Goal: Transaction & Acquisition: Purchase product/service

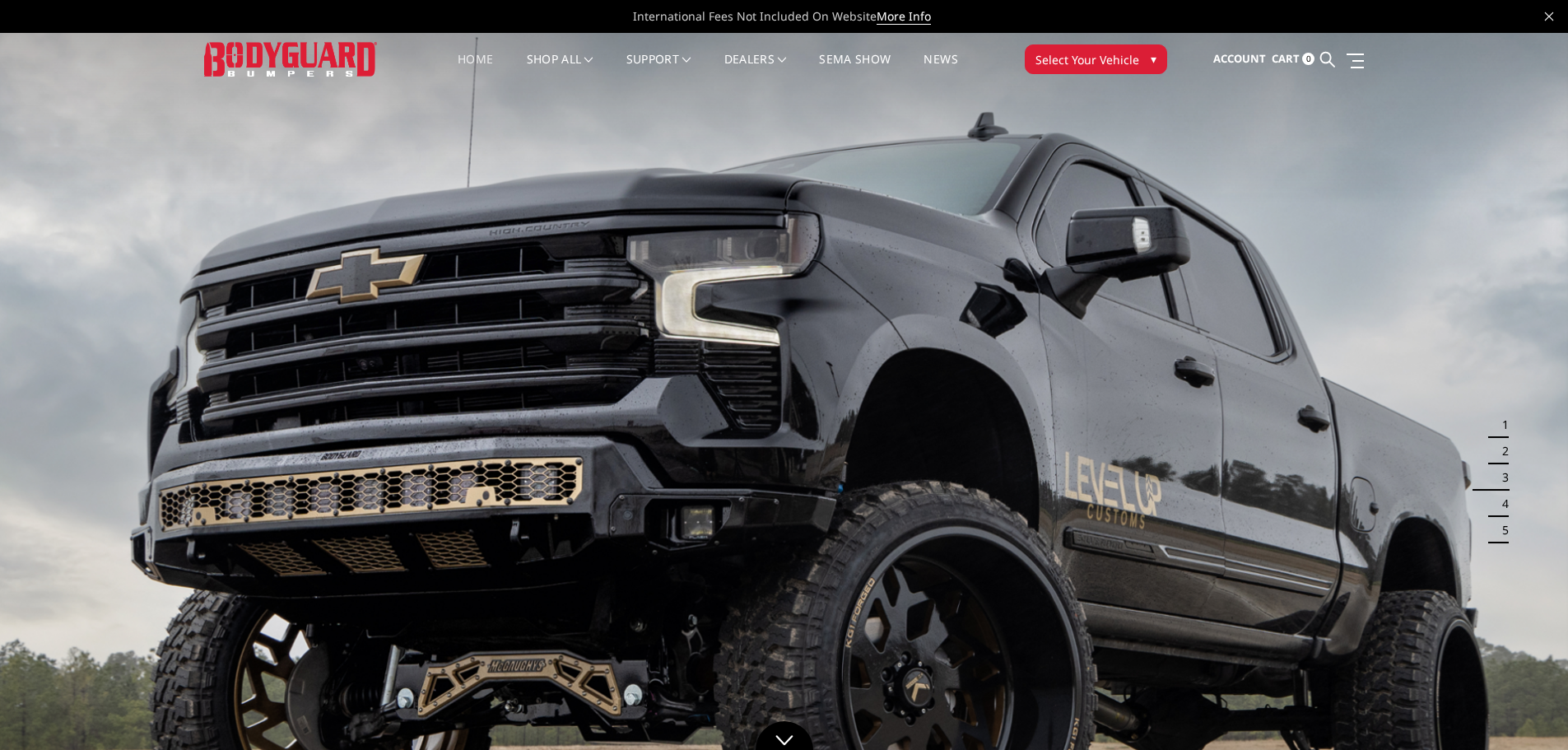
drag, startPoint x: 1536, startPoint y: 1, endPoint x: 1256, endPoint y: 122, distance: 305.0
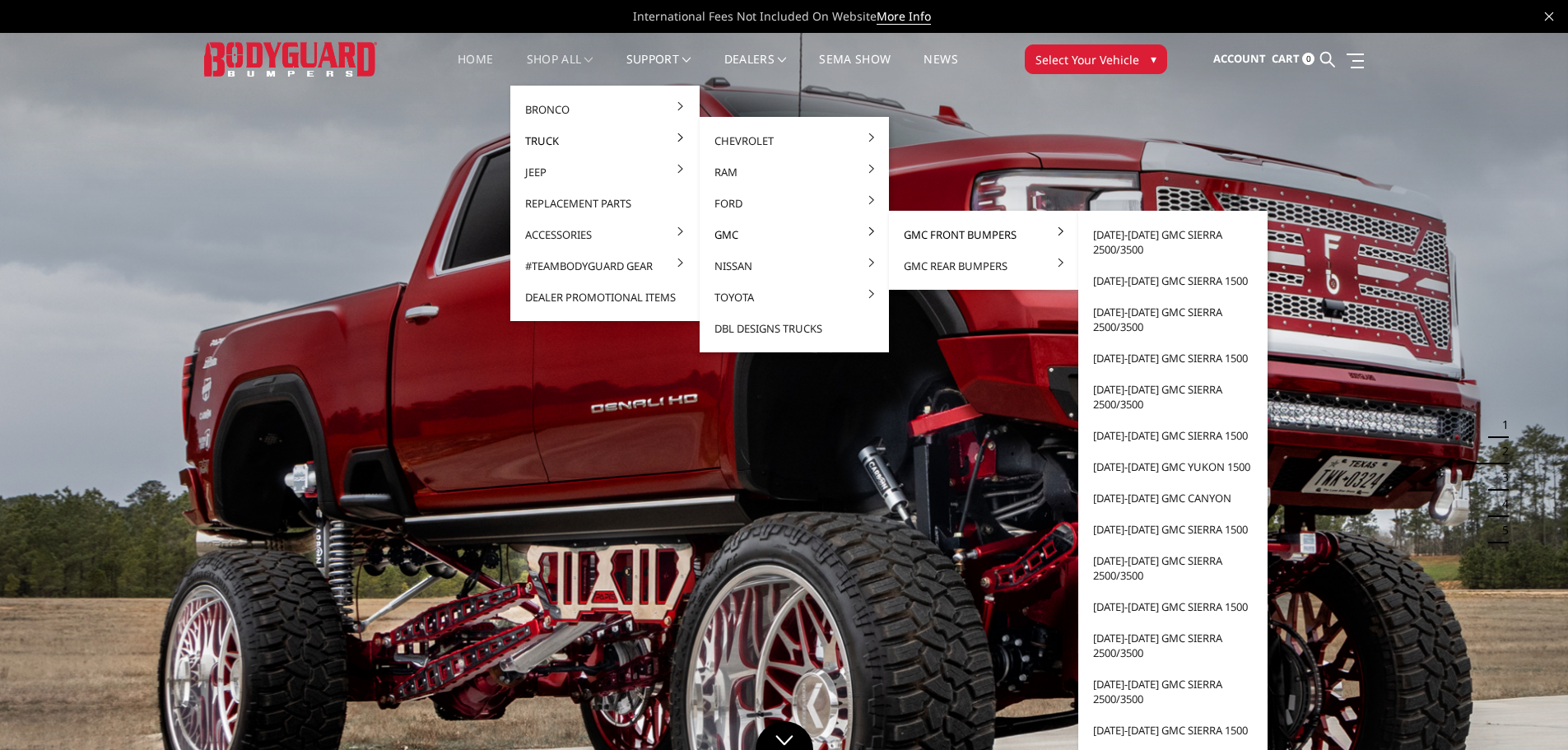
click at [972, 233] on link "GMC Front Bumpers" at bounding box center [983, 234] width 176 height 31
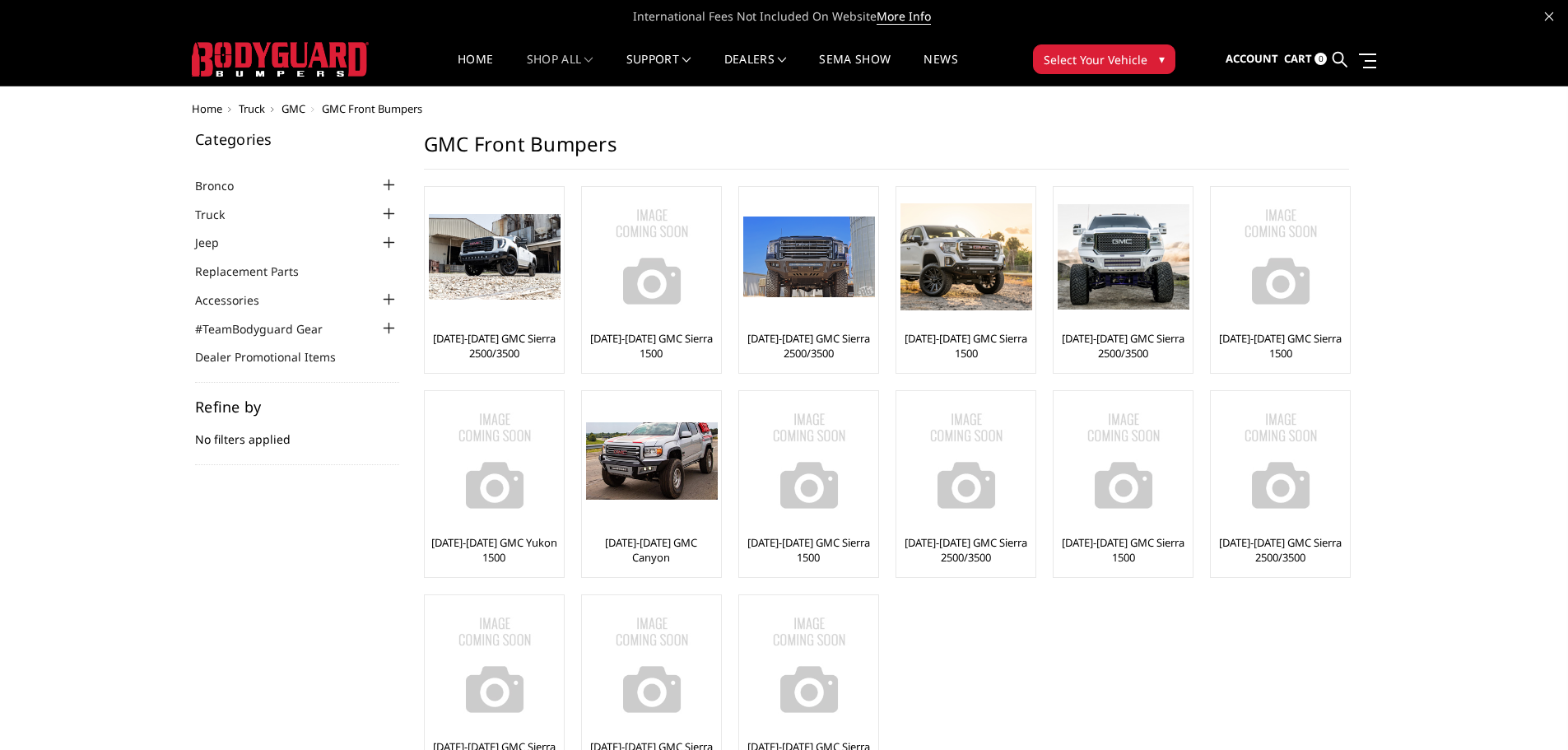
click at [1088, 52] on span "Select Your Vehicle" at bounding box center [1095, 60] width 103 height 18
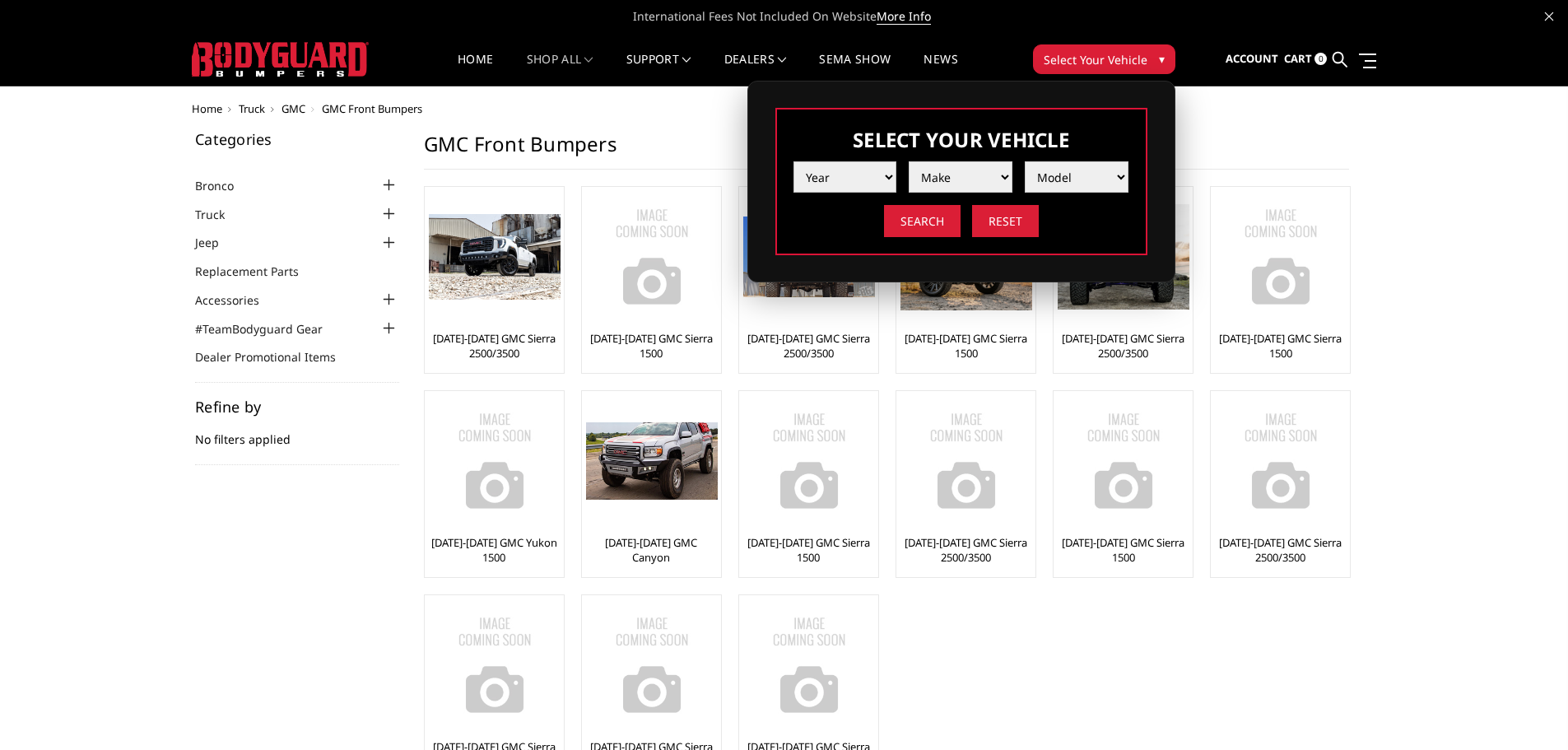
click at [874, 177] on select "Year 2025 2024 2023 2022 2021 2020 2019 2018 2017 2016 2015 2014 2013 2012 2011…" at bounding box center [845, 176] width 103 height 31
select select "yr_2019"
click at [793, 161] on select "Year 2025 2024 2023 2022 2021 2020 2019 2018 2017 2016 2015 2014 2013 2012 2011…" at bounding box center [845, 176] width 103 height 31
click at [943, 169] on select "Make Chevrolet Ford GMC Nissan Ram Toyota" at bounding box center [960, 176] width 103 height 31
select select "mk_gmc"
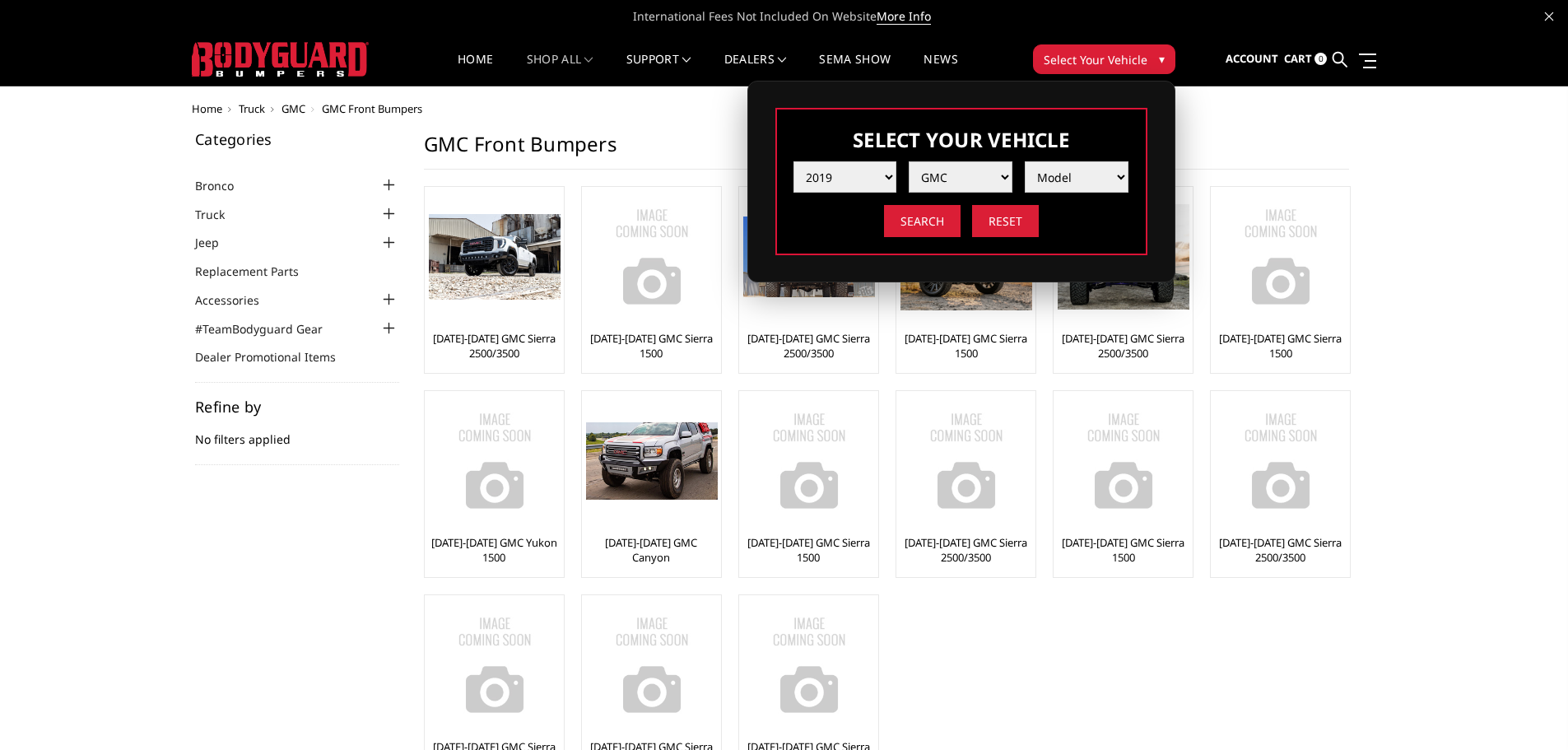
click at [909, 161] on select "Make Chevrolet Ford GMC Nissan Ram Toyota" at bounding box center [960, 176] width 103 height 31
click at [1044, 174] on select "Model Canyon Sierra 1500 Sierra 2500 / 3500 Yukon 1500" at bounding box center [1076, 176] width 103 height 31
select select "md_sierra-2500-3500"
click at [1025, 161] on select "Model Canyon Sierra 1500 Sierra 2500 / 3500 Yukon 1500" at bounding box center [1076, 176] width 103 height 31
click at [945, 230] on input "Search" at bounding box center [922, 221] width 77 height 32
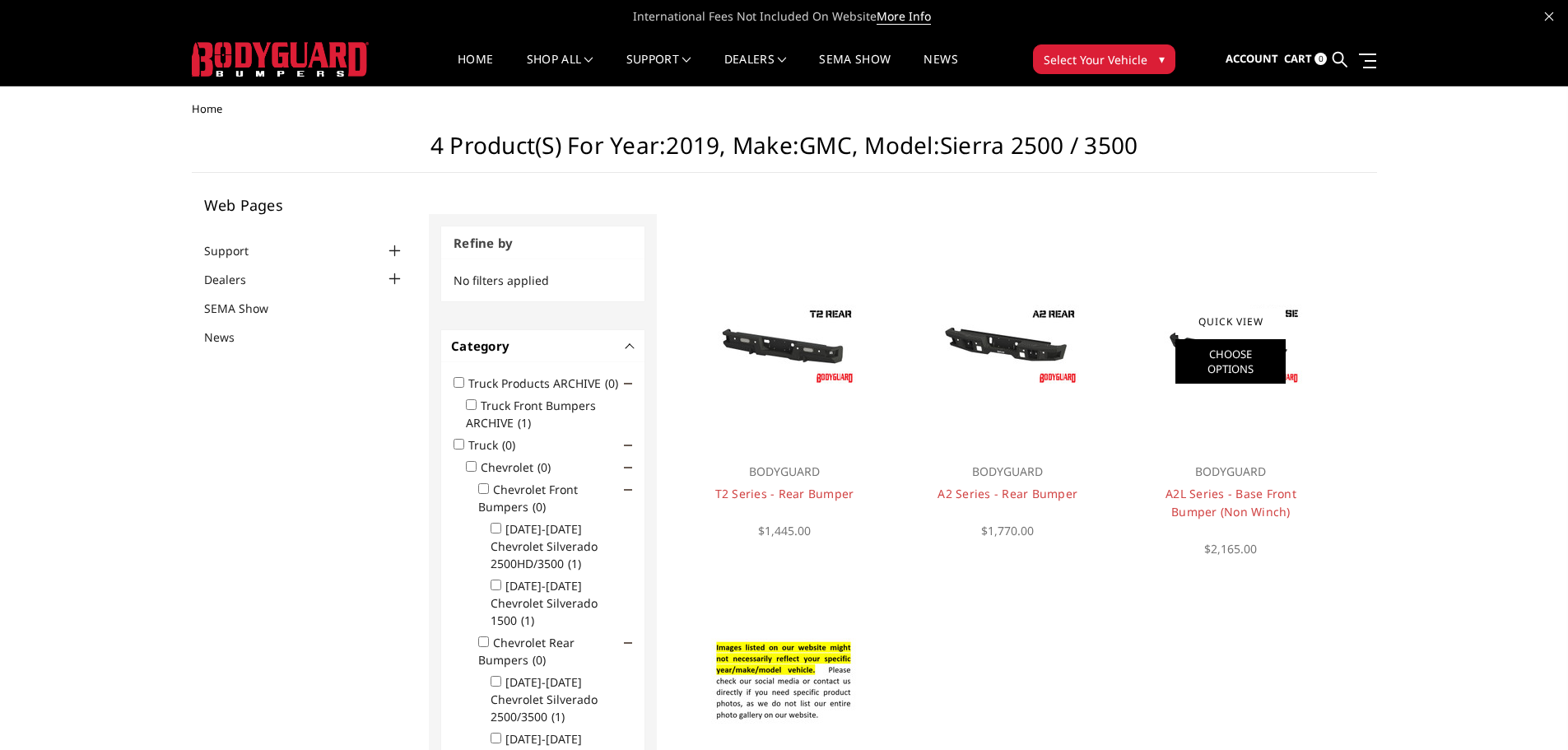
click at [1226, 371] on link "Choose Options" at bounding box center [1230, 361] width 111 height 44
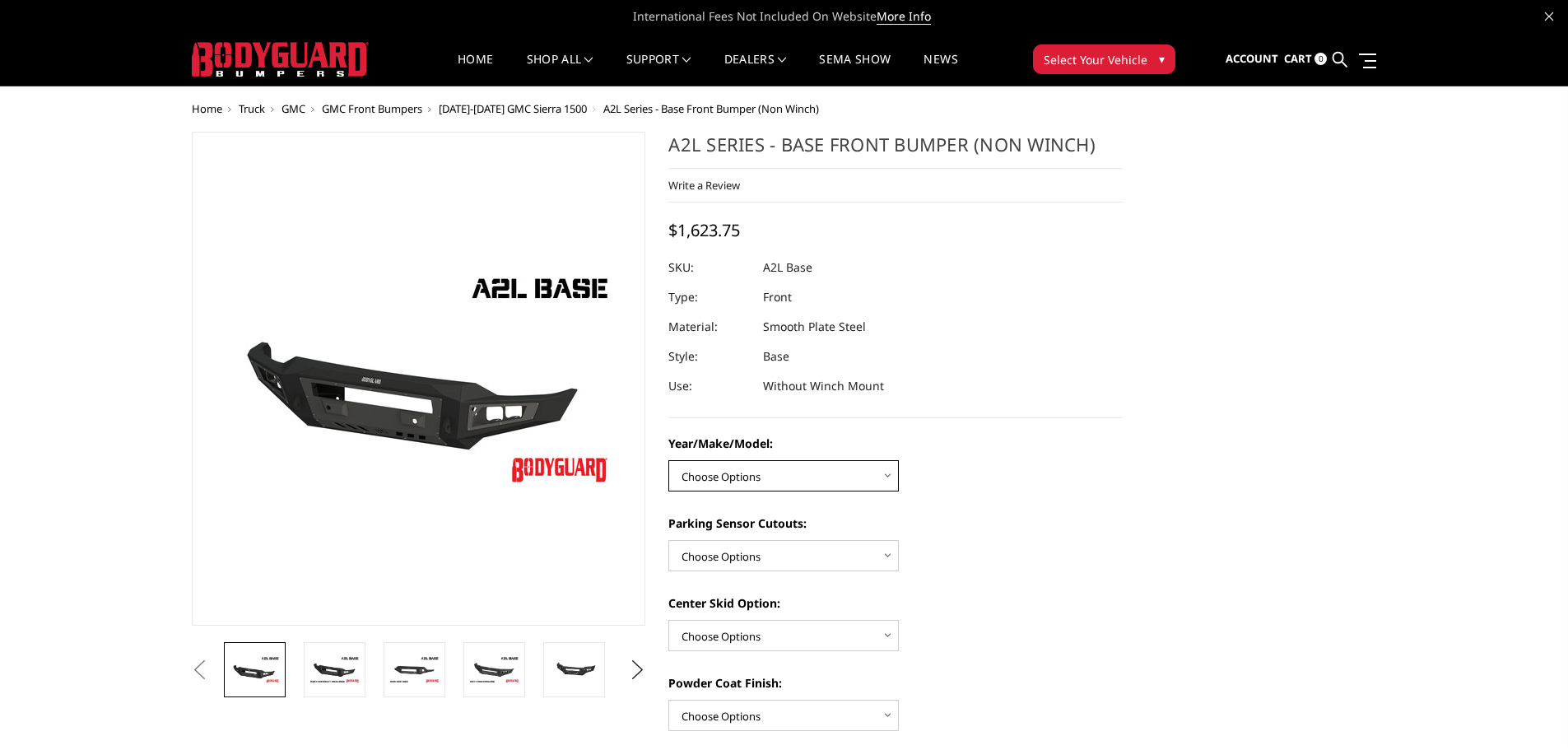
click at [816, 462] on select "Choose Options Chevrolet 15-19 2500/3500 Chevrolet 19-21 1500 Chevrolet 15-20 […" at bounding box center [784, 475] width 231 height 31
select select "4339"
click at [669, 460] on select "Choose Options Chevrolet 15-19 2500/3500 Chevrolet 19-21 1500 Chevrolet 15-20 […" at bounding box center [784, 475] width 231 height 31
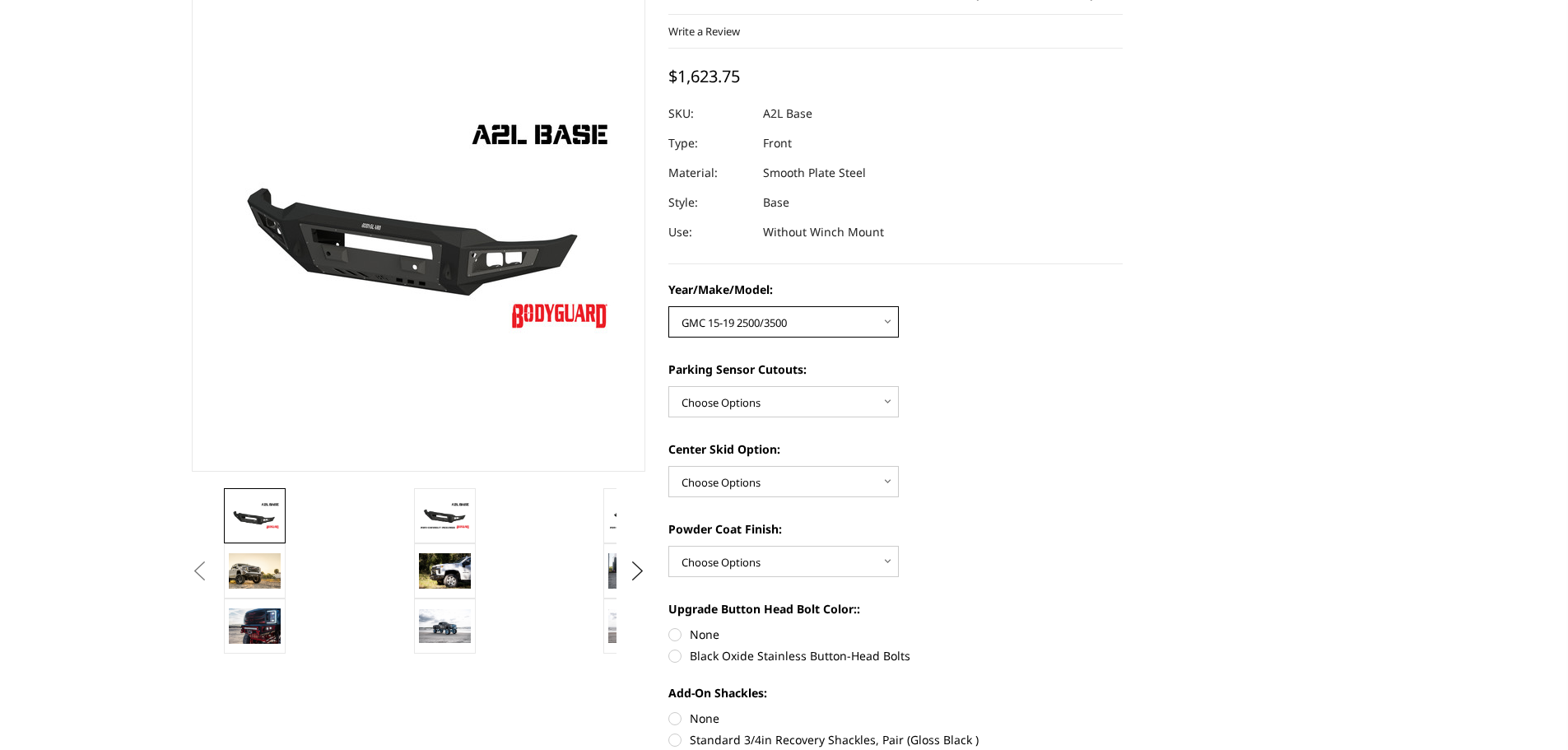
scroll to position [165, 0]
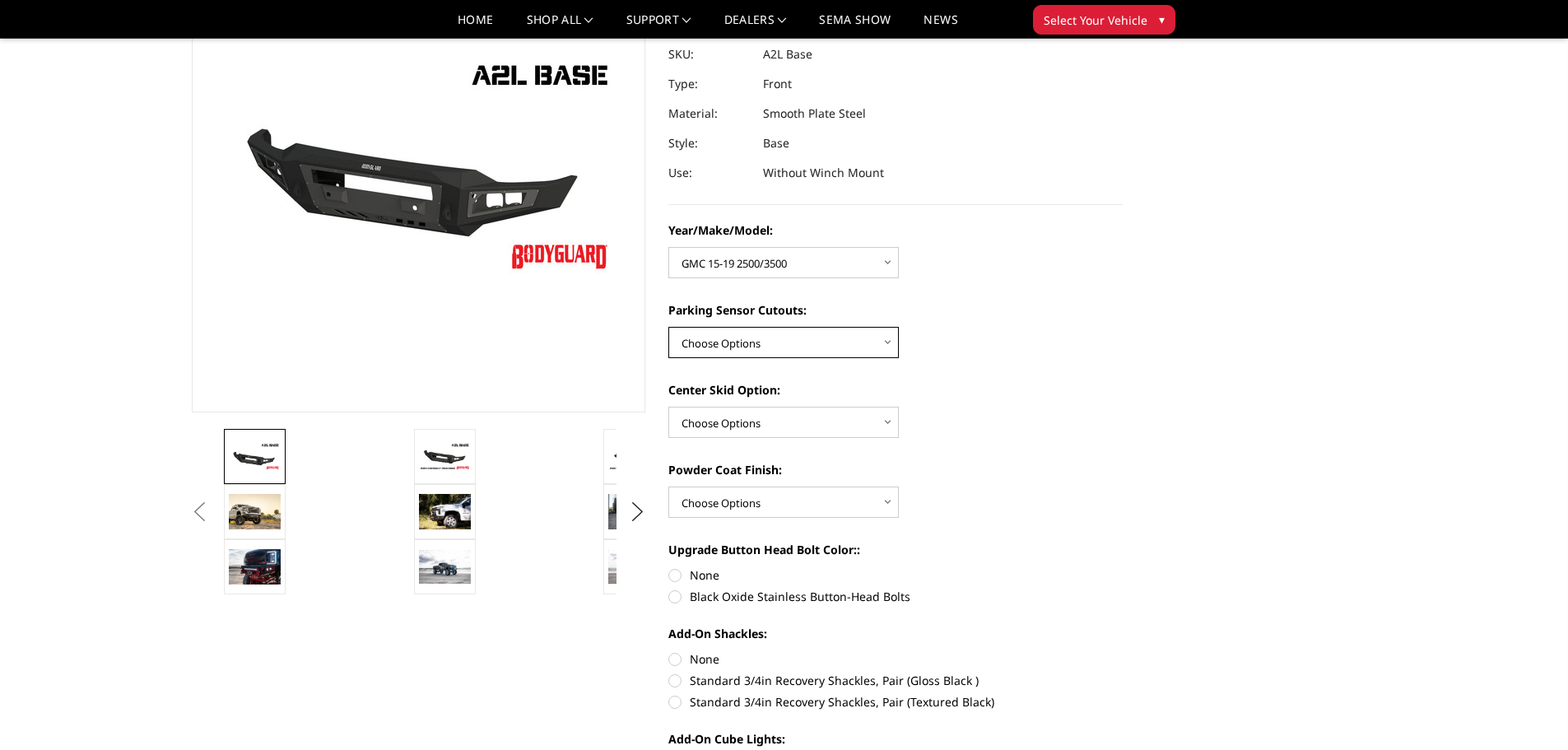
click at [717, 338] on select "Choose Options Yes - With Parking Sensor Cutouts No - Without Parking Sensor Cu…" at bounding box center [784, 342] width 231 height 31
select select "4328"
click at [669, 327] on select "Choose Options Yes - With Parking Sensor Cutouts No - Without Parking Sensor Cu…" at bounding box center [784, 342] width 231 height 31
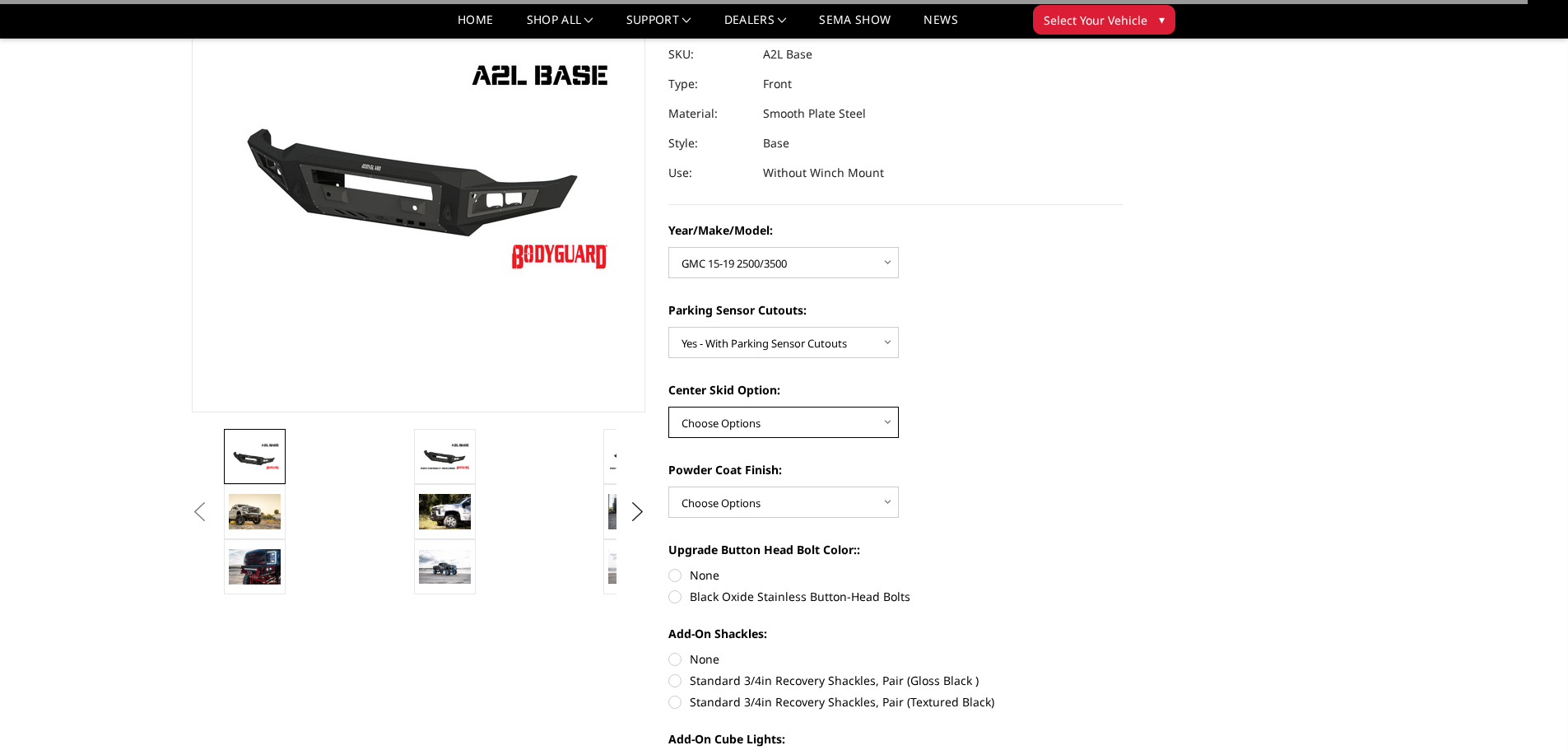
click at [763, 419] on select "Choose Options Single Light Bar Cutout" at bounding box center [784, 422] width 231 height 31
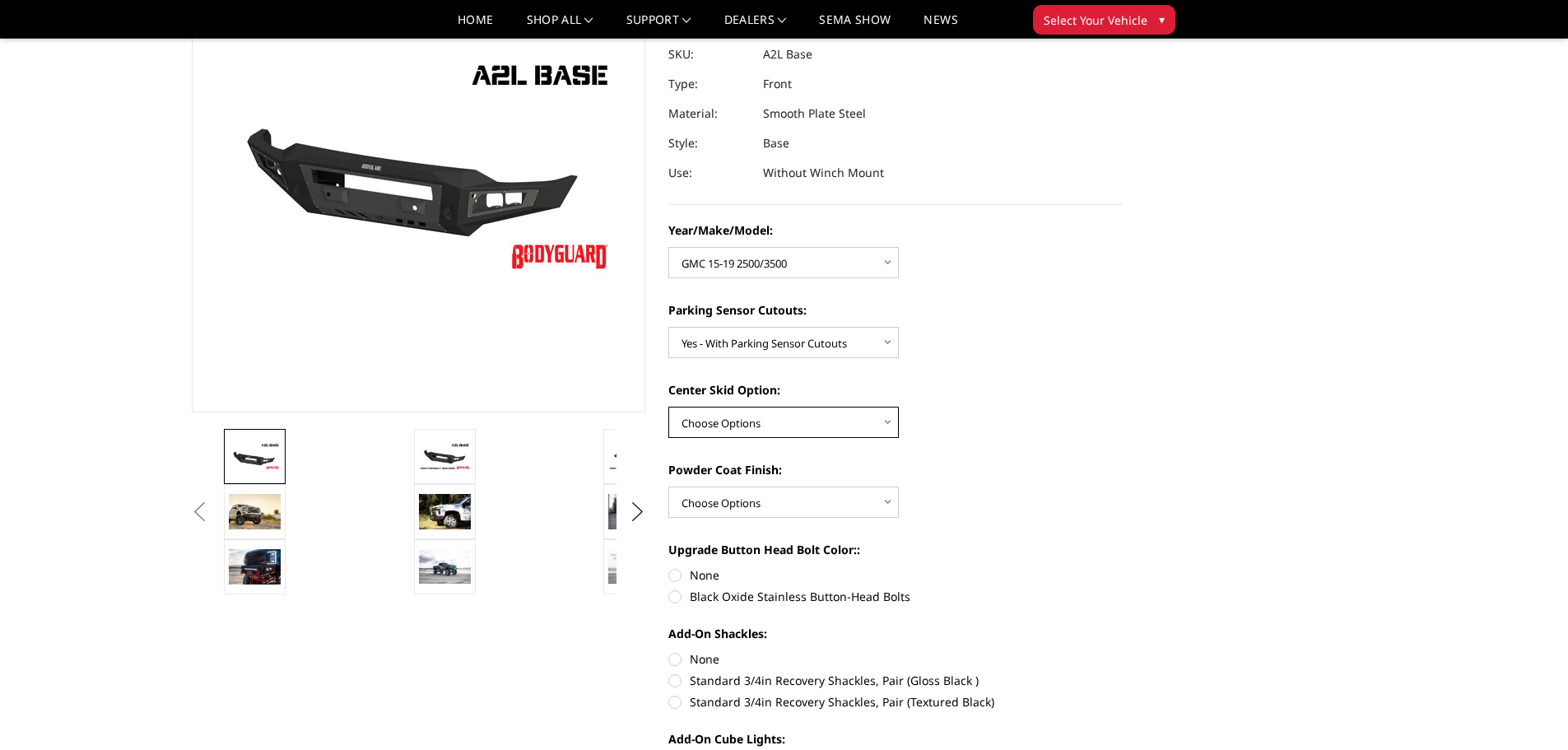
select select "4304"
click at [669, 407] on select "Choose Options Single Light Bar Cutout" at bounding box center [784, 422] width 231 height 31
click at [783, 517] on select "Choose Options Bare metal (included) Texture Black Powder Coat" at bounding box center [784, 501] width 231 height 31
select select "4285"
click at [669, 486] on select "Choose Options Bare metal (included) Texture Black Powder Coat" at bounding box center [784, 501] width 231 height 31
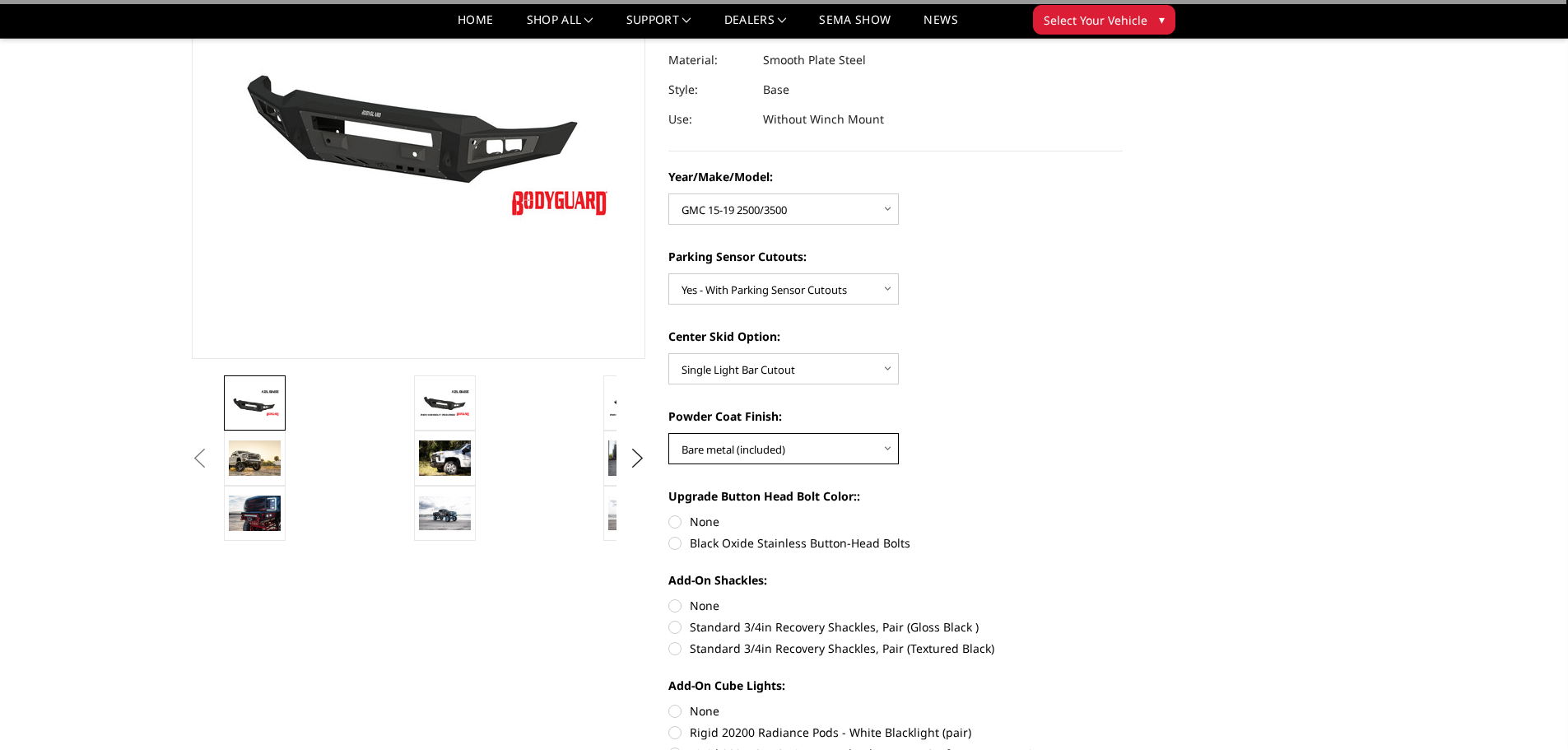
scroll to position [247, 0]
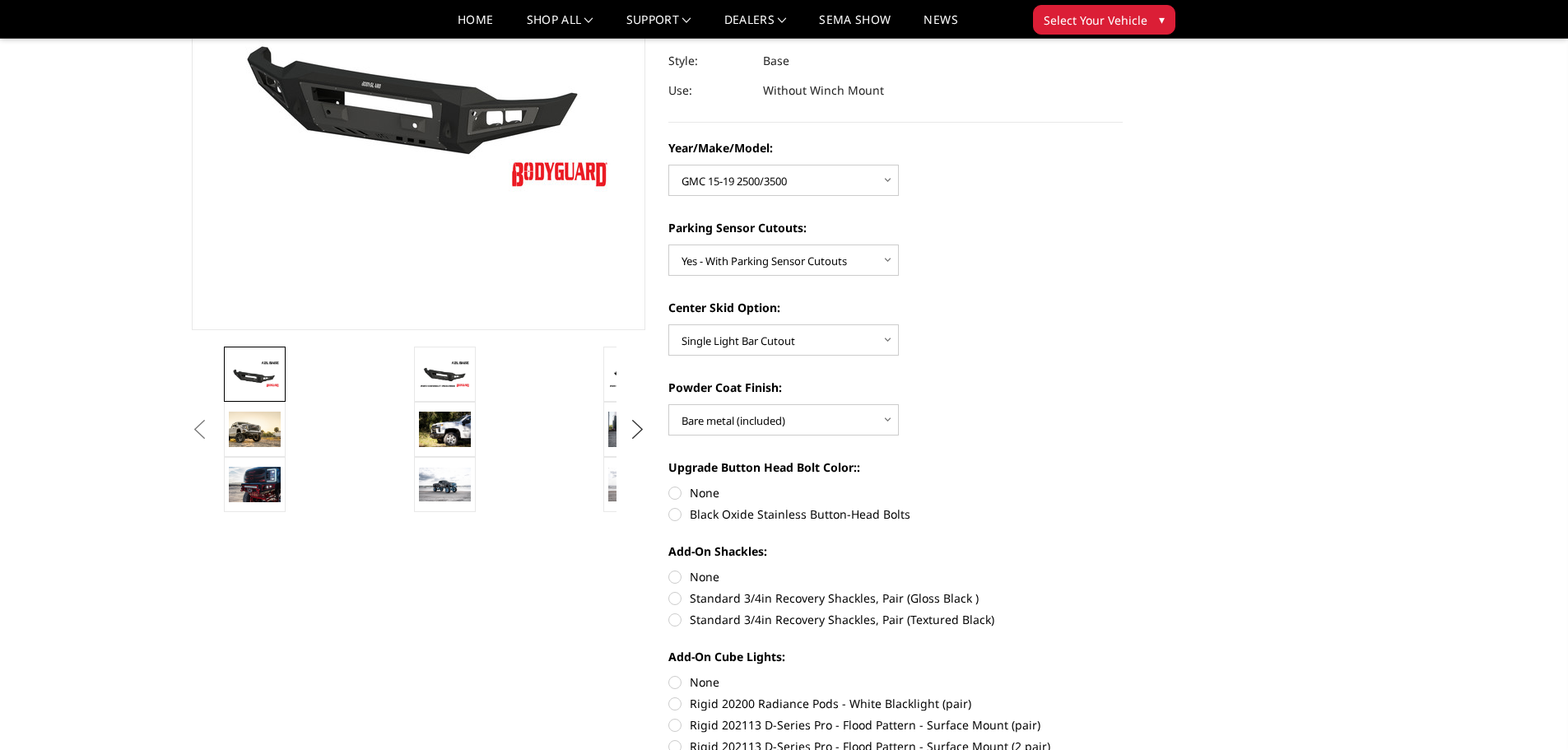
drag, startPoint x: 635, startPoint y: 443, endPoint x: 636, endPoint y: 433, distance: 10.0
click at [635, 442] on ul "Previous" at bounding box center [418, 429] width 463 height 165
click at [636, 433] on button "Next" at bounding box center [637, 430] width 25 height 25
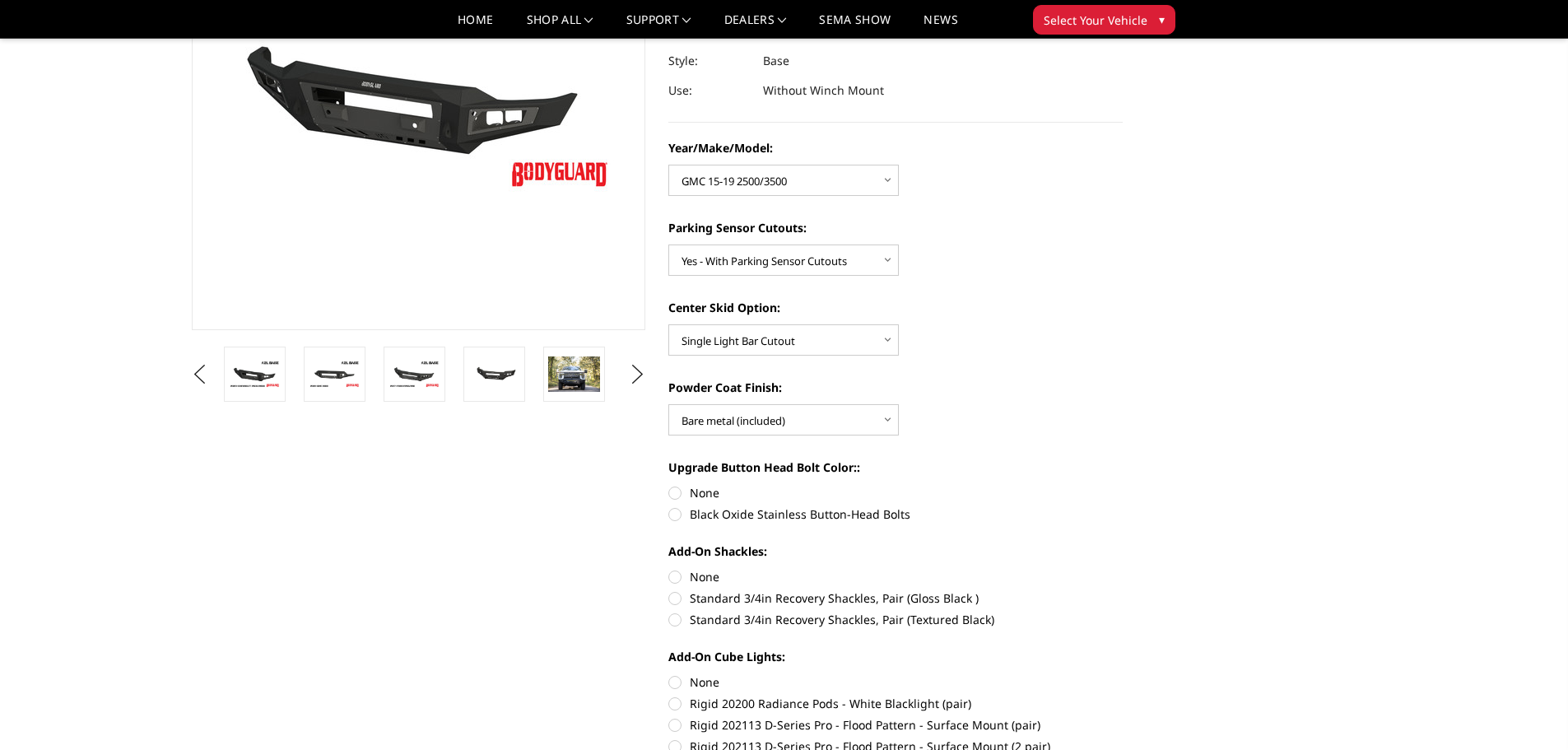
click at [562, 387] on img at bounding box center [574, 373] width 52 height 34
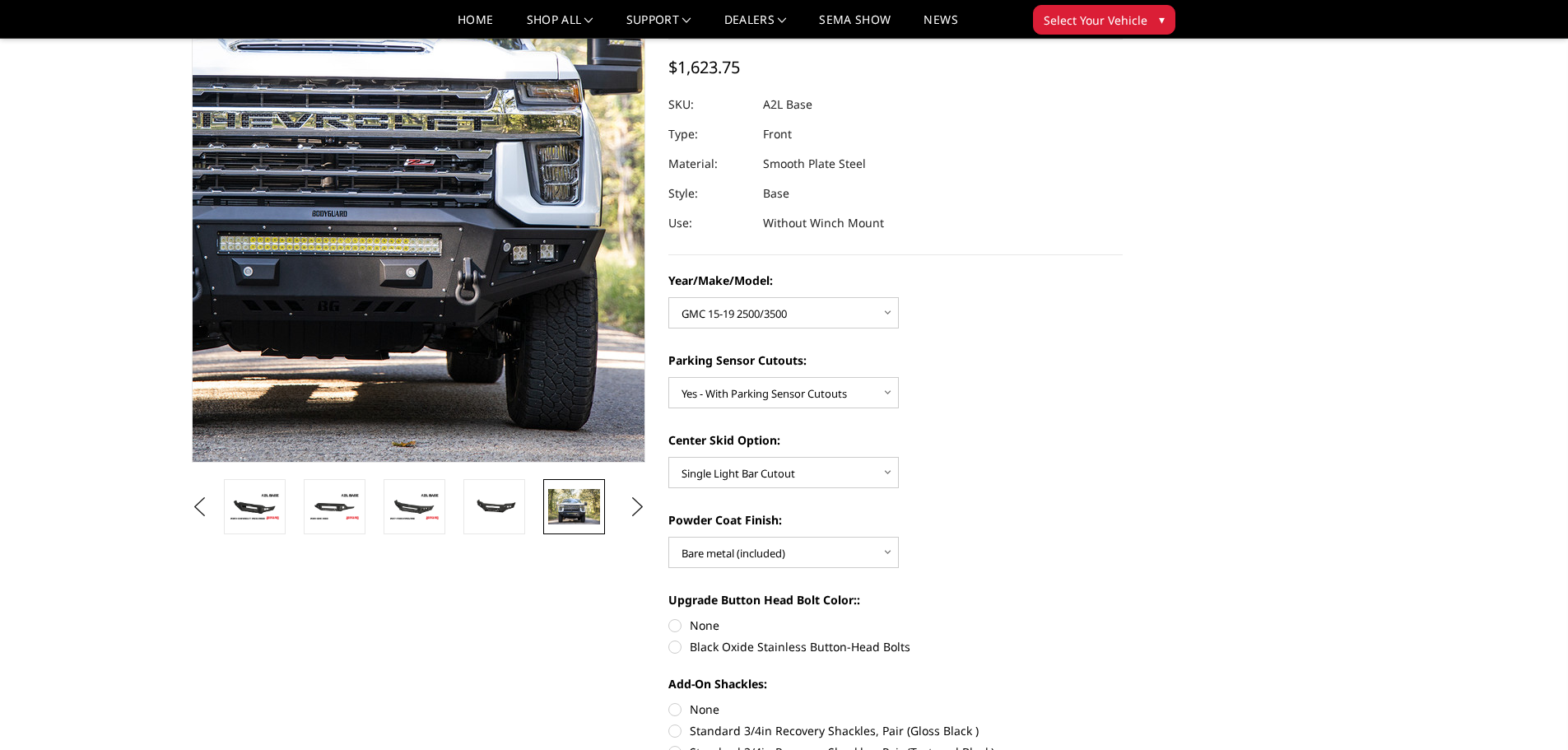
scroll to position [60, 0]
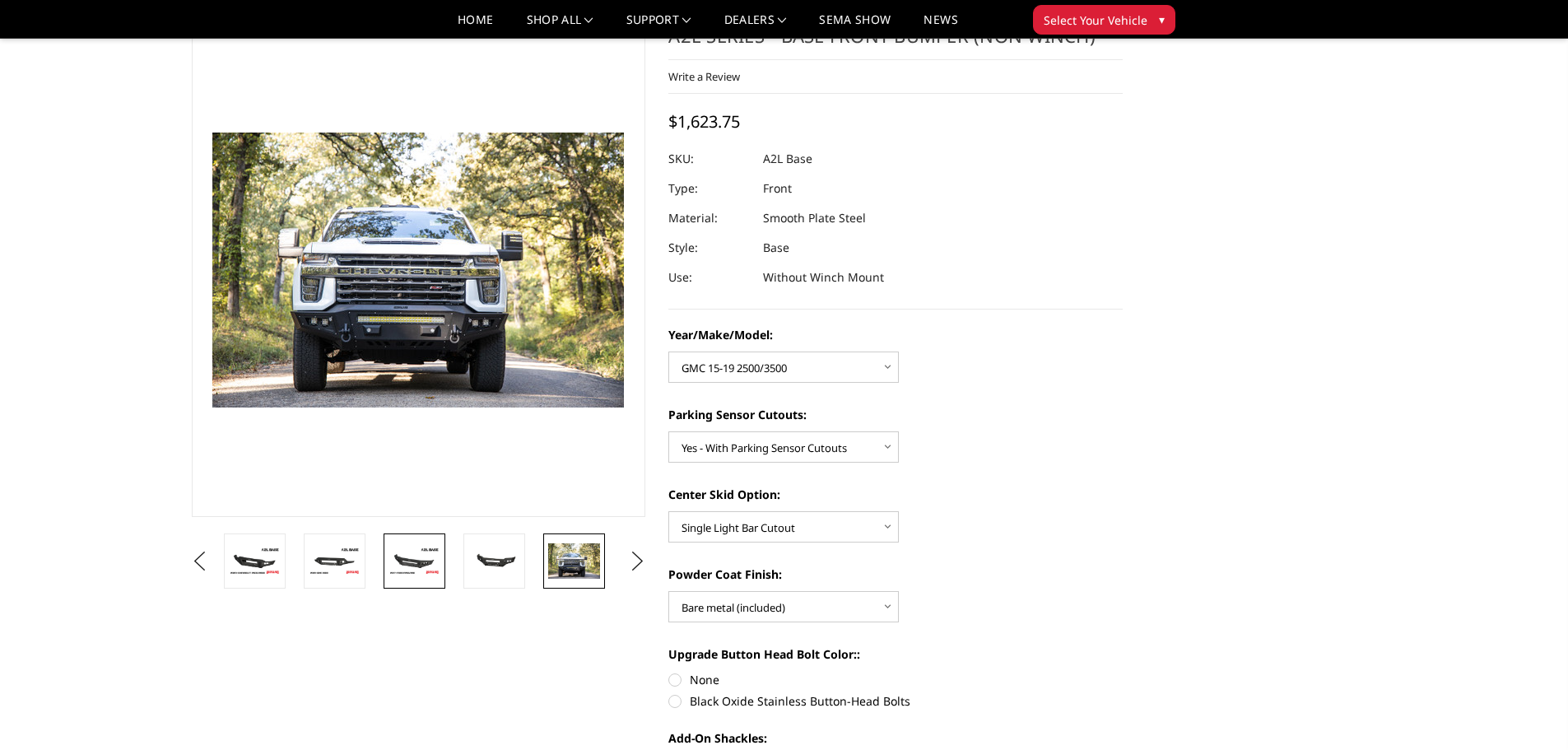
click at [427, 553] on img at bounding box center [414, 561] width 52 height 29
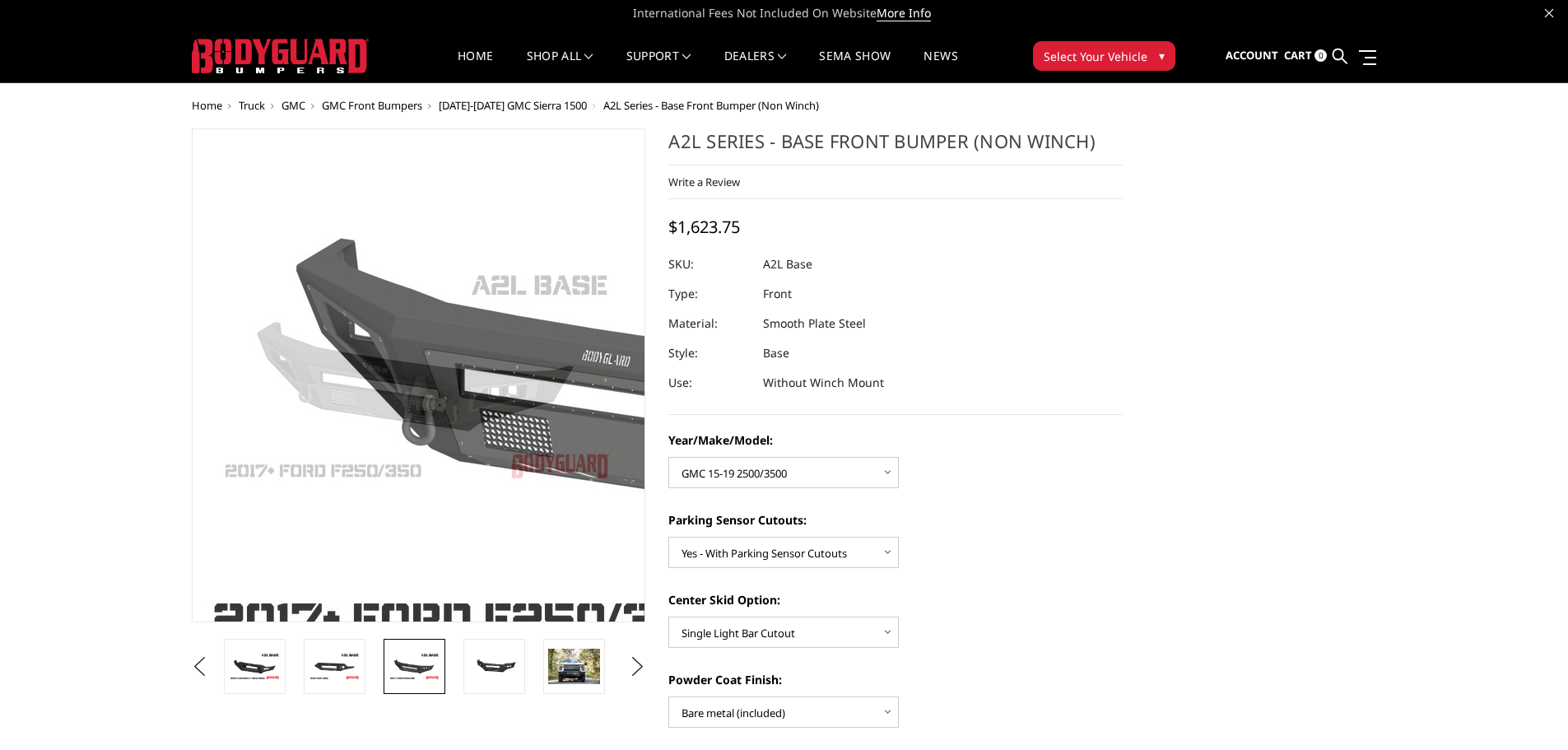
scroll to position [0, 0]
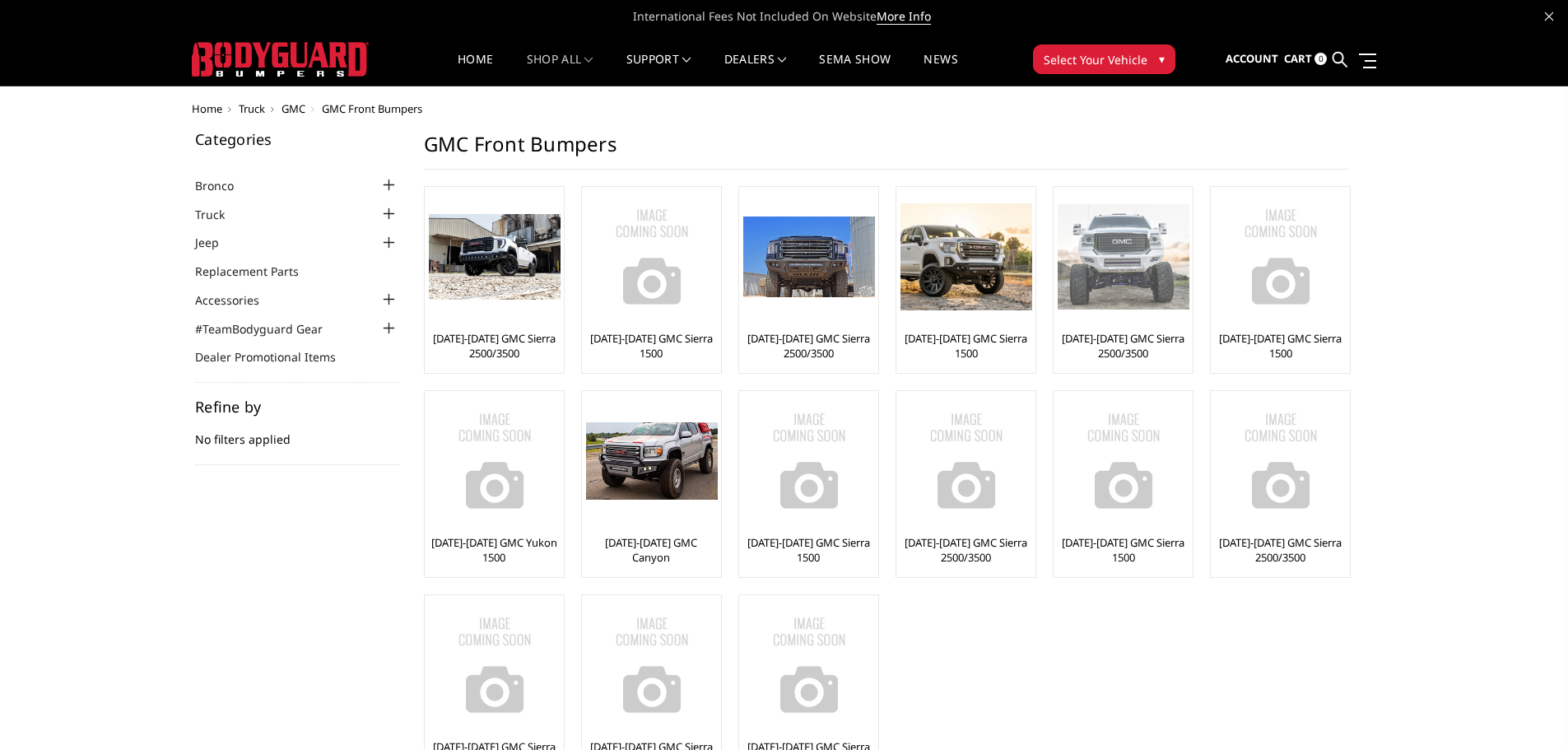
click at [1113, 341] on link "[DATE]-[DATE] GMC Sierra 2500/3500" at bounding box center [1123, 346] width 131 height 30
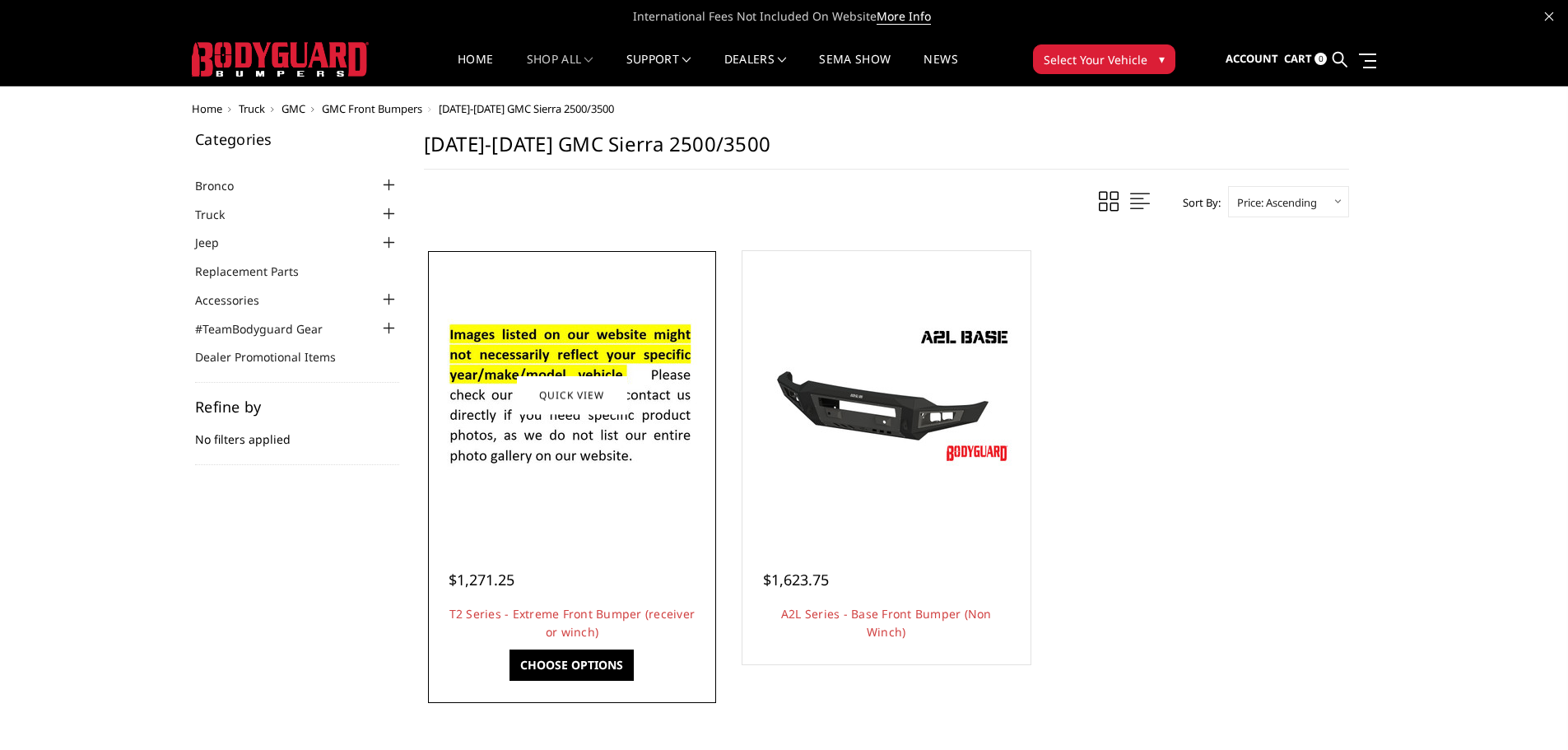
click at [524, 517] on div at bounding box center [572, 395] width 279 height 279
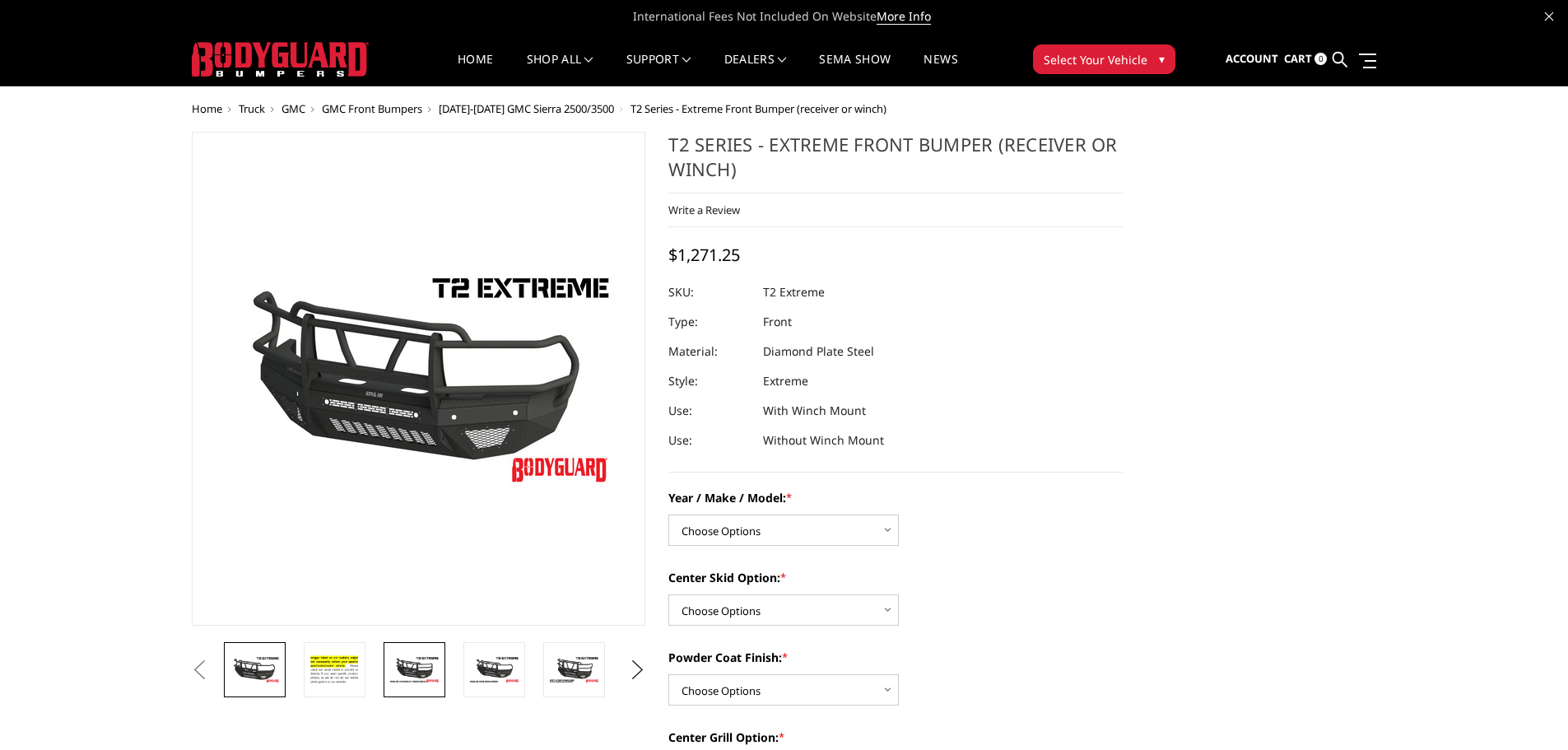
click at [430, 670] on img at bounding box center [414, 670] width 52 height 29
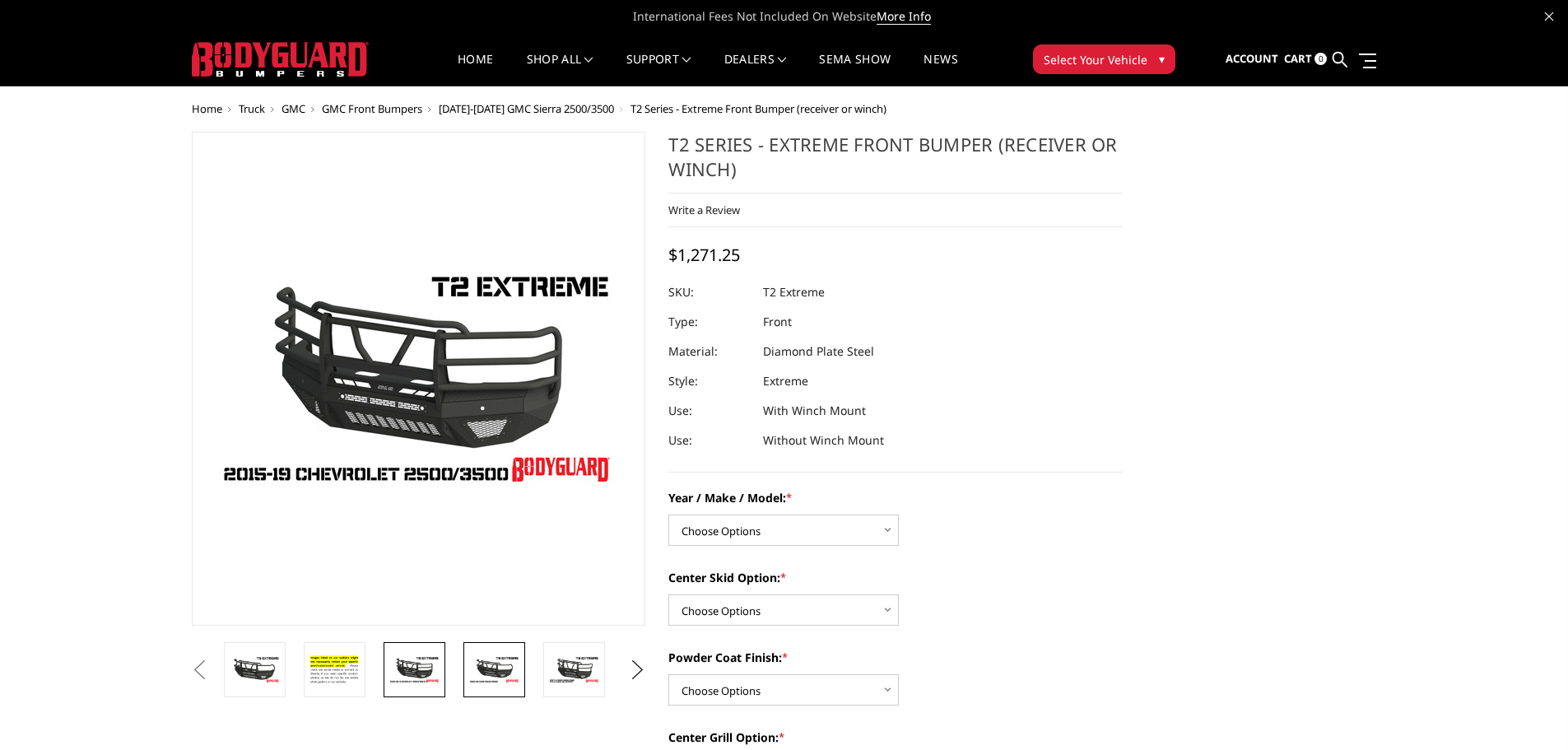
click at [485, 671] on img at bounding box center [494, 670] width 52 height 29
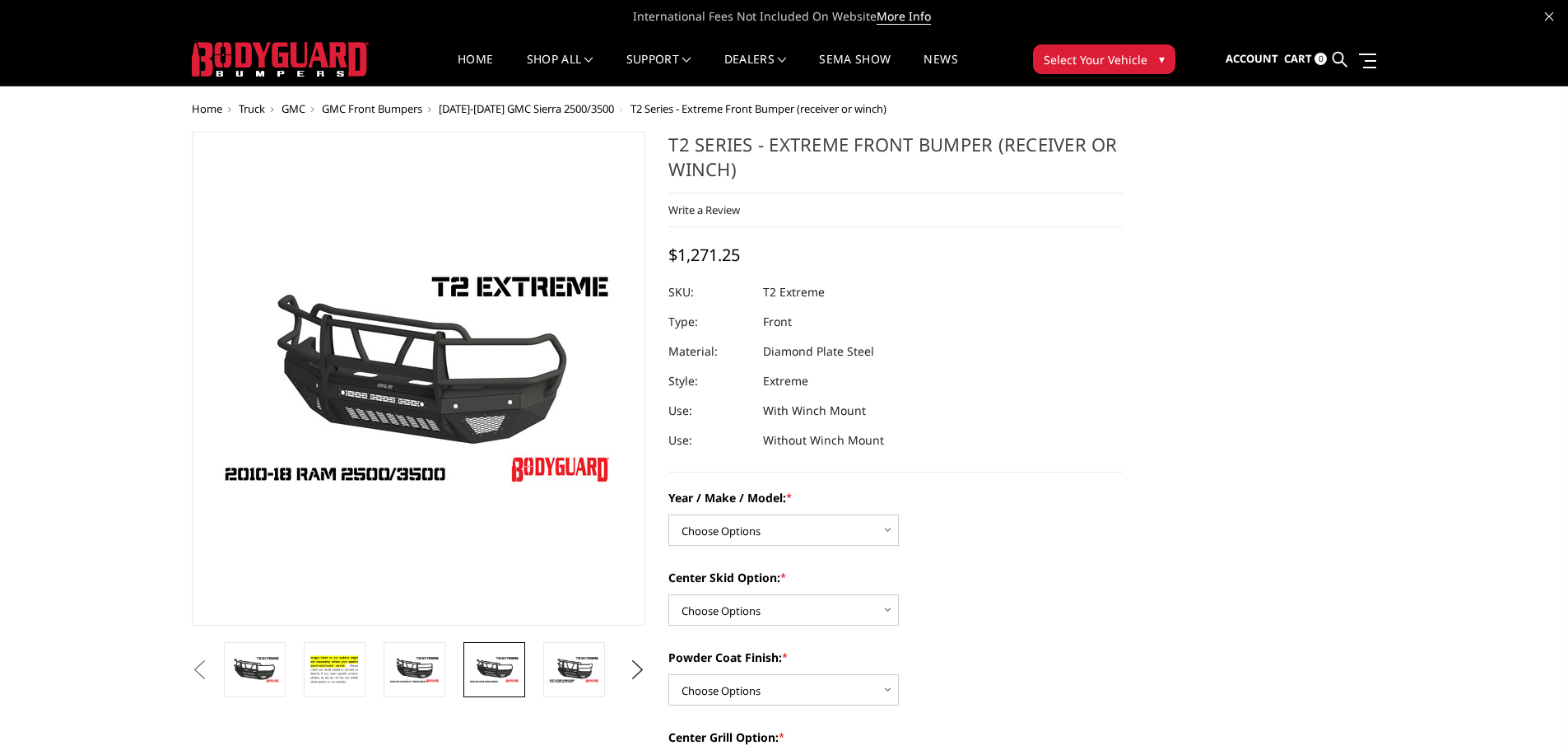
click at [623, 670] on ul "Previous Next" at bounding box center [418, 670] width 463 height 55
click at [632, 670] on button "Next" at bounding box center [637, 670] width 25 height 25
click at [586, 679] on img at bounding box center [574, 676] width 52 height 57
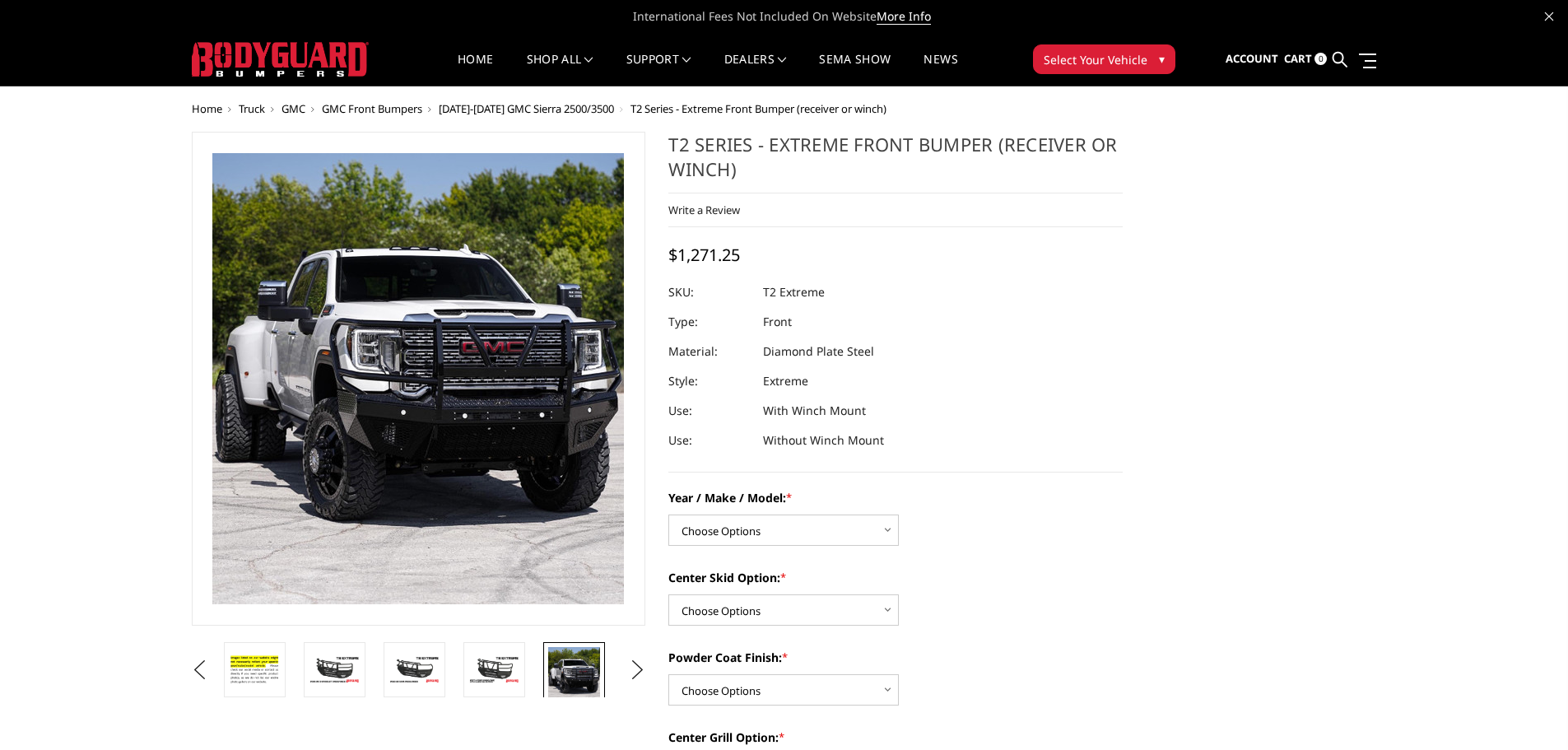
click at [223, 55] on img at bounding box center [280, 58] width 177 height 34
